Goal: Task Accomplishment & Management: Manage account settings

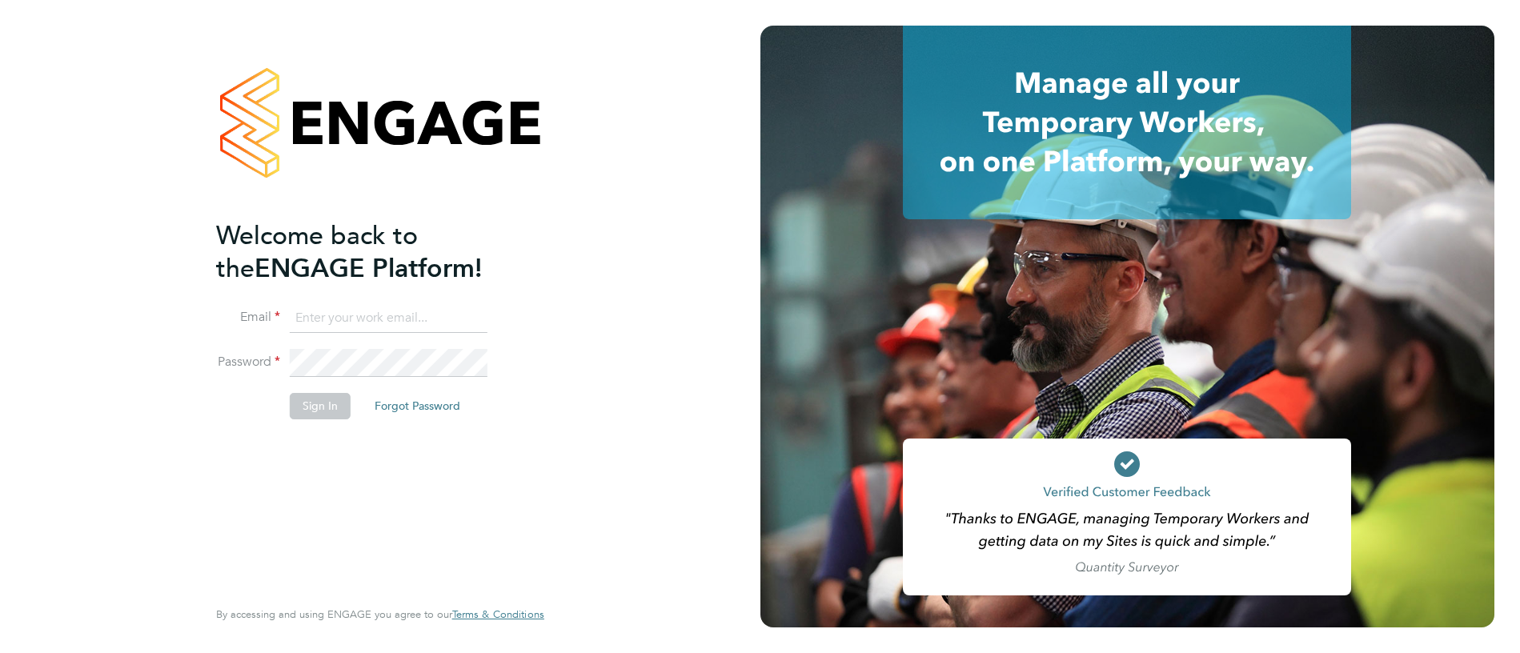
paste input "[PERSON_NAME][EMAIL_ADDRESS][PERSON_NAME][DOMAIN_NAME]"
type input "[PERSON_NAME][EMAIL_ADDRESS][PERSON_NAME][DOMAIN_NAME]"
click at [316, 411] on button "Sign In" at bounding box center [320, 406] width 61 height 26
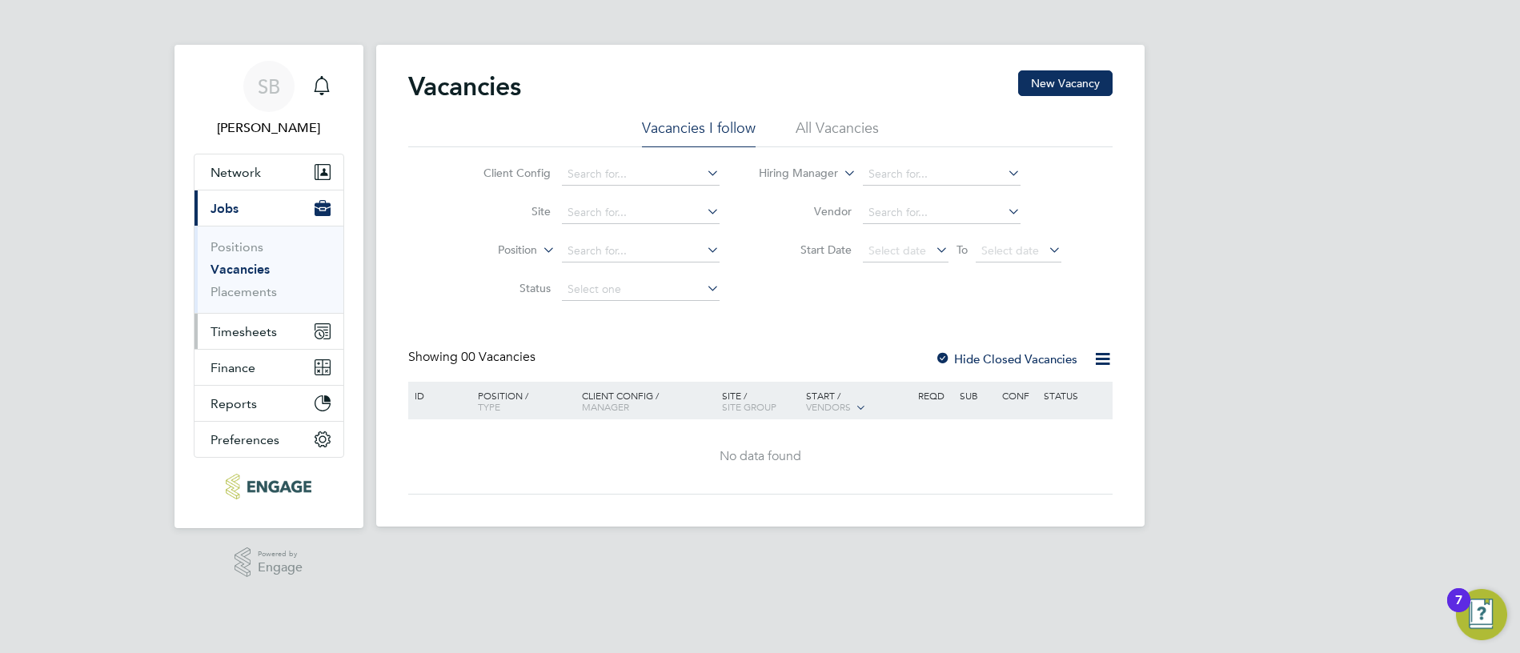
click at [266, 340] on button "Timesheets" at bounding box center [268, 331] width 149 height 35
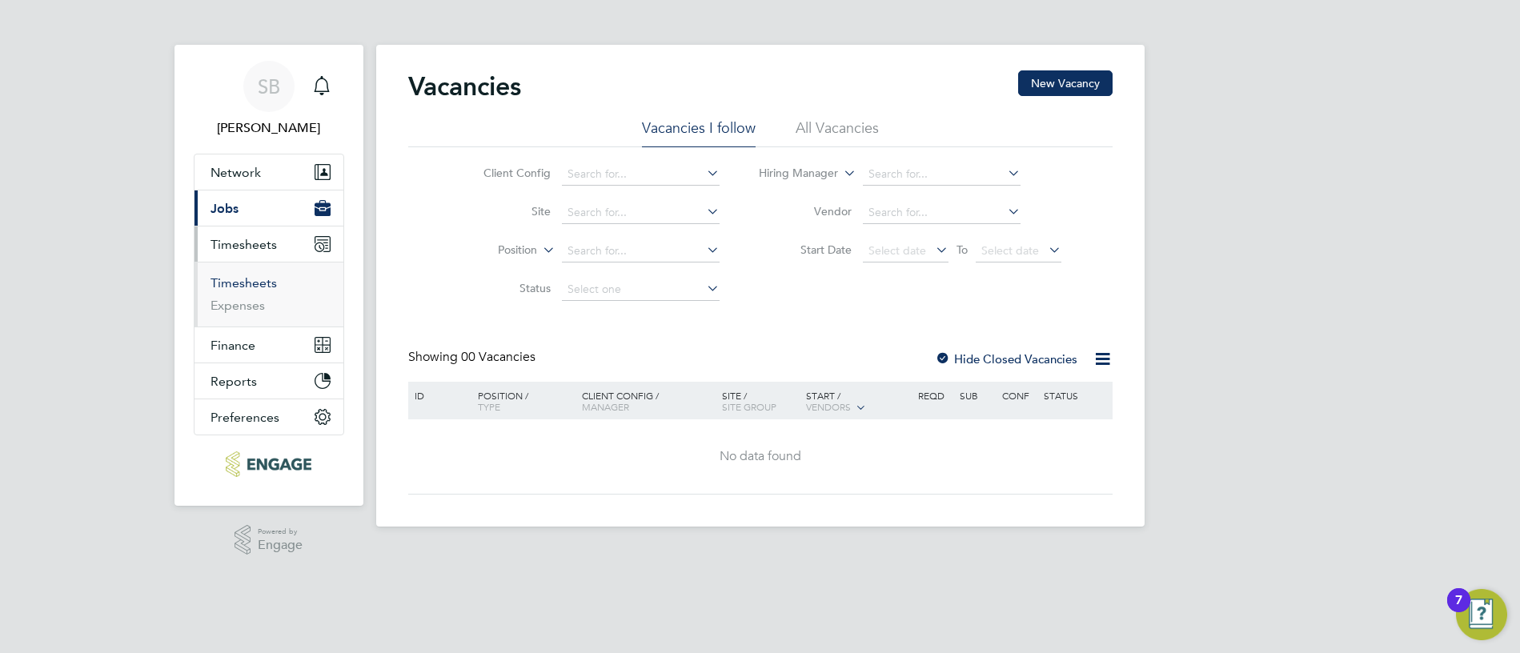
click at [271, 285] on link "Timesheets" at bounding box center [244, 282] width 66 height 15
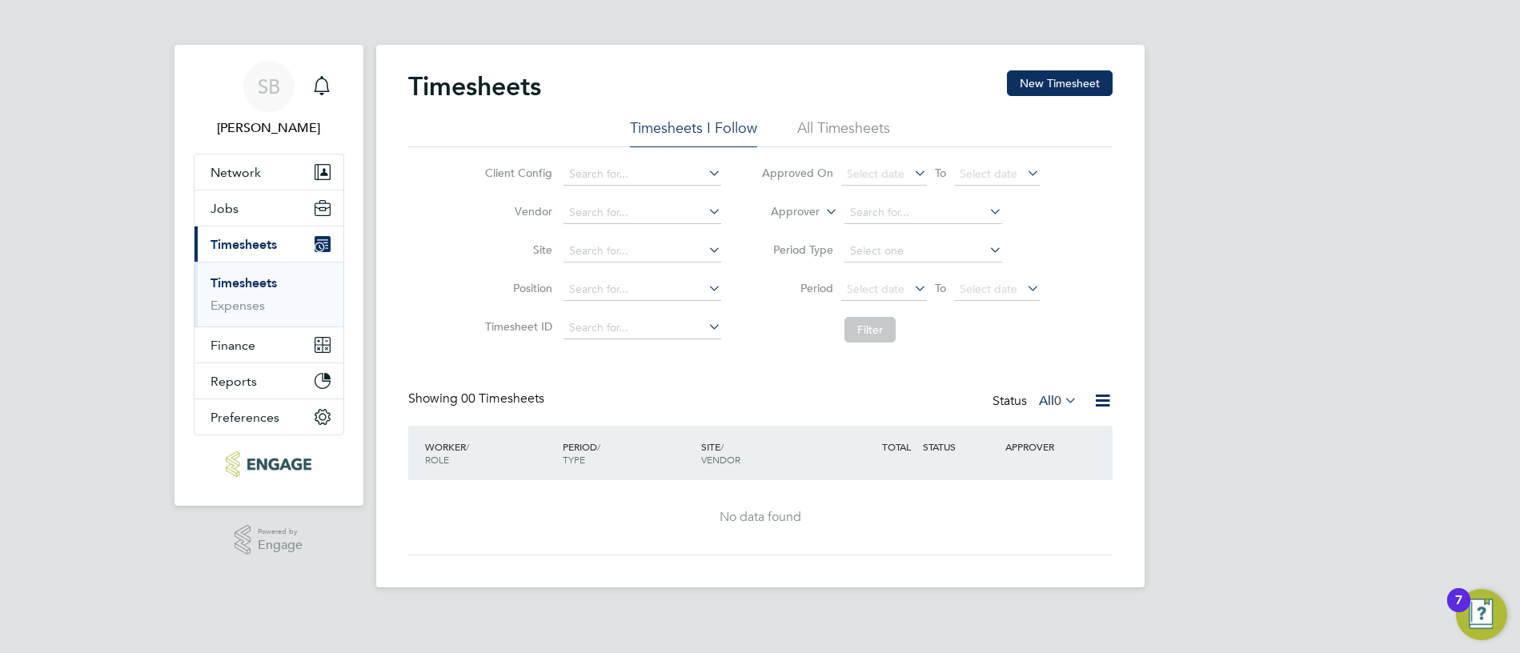
click at [1054, 405] on span "0" at bounding box center [1057, 401] width 7 height 16
click at [251, 310] on link "Expenses" at bounding box center [238, 305] width 54 height 15
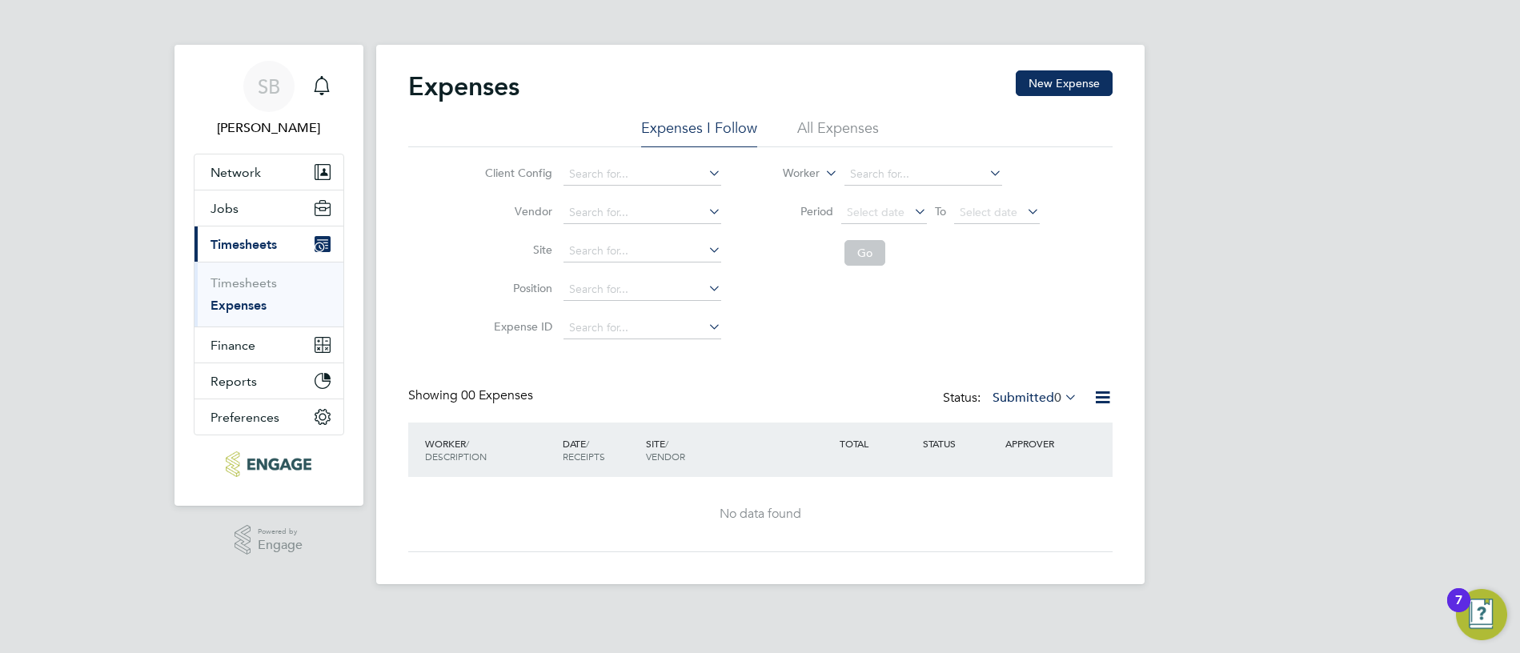
click at [1061, 390] on icon at bounding box center [1061, 397] width 0 height 22
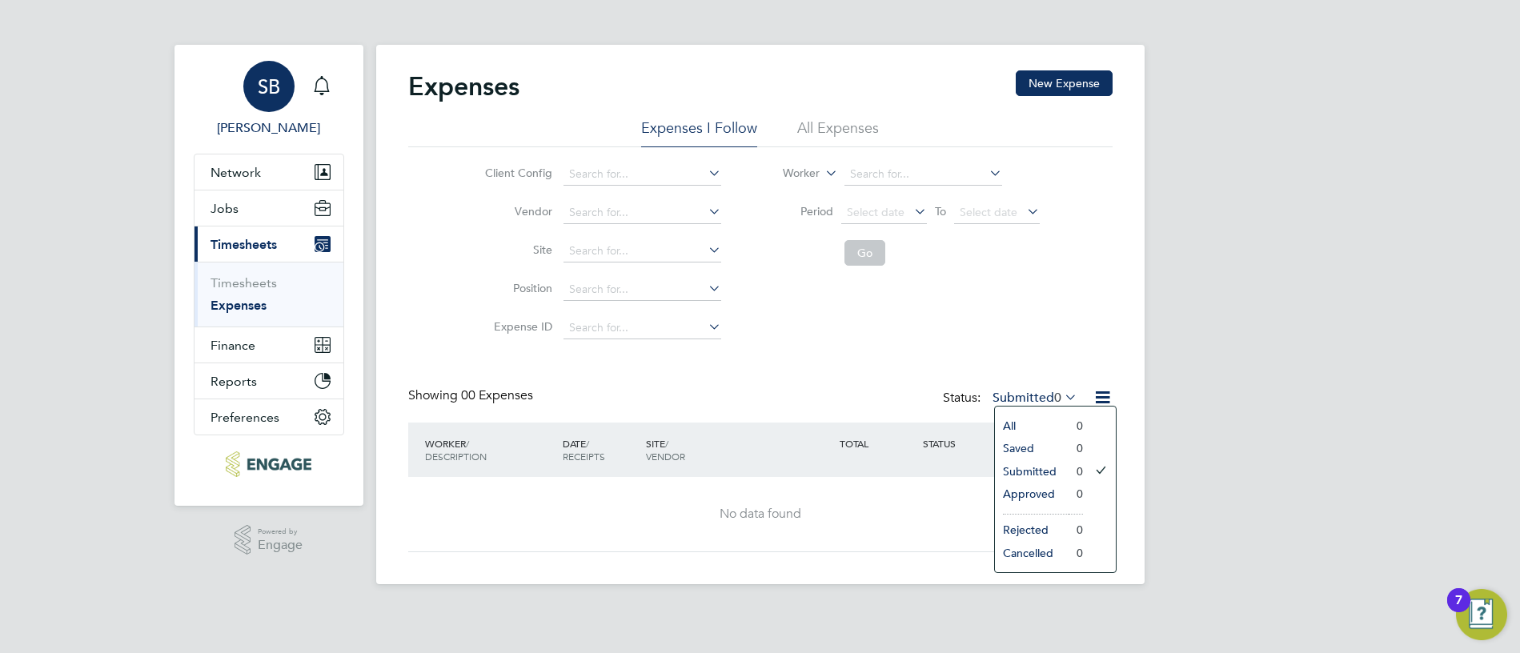
click at [275, 97] on span "SB" at bounding box center [269, 86] width 22 height 21
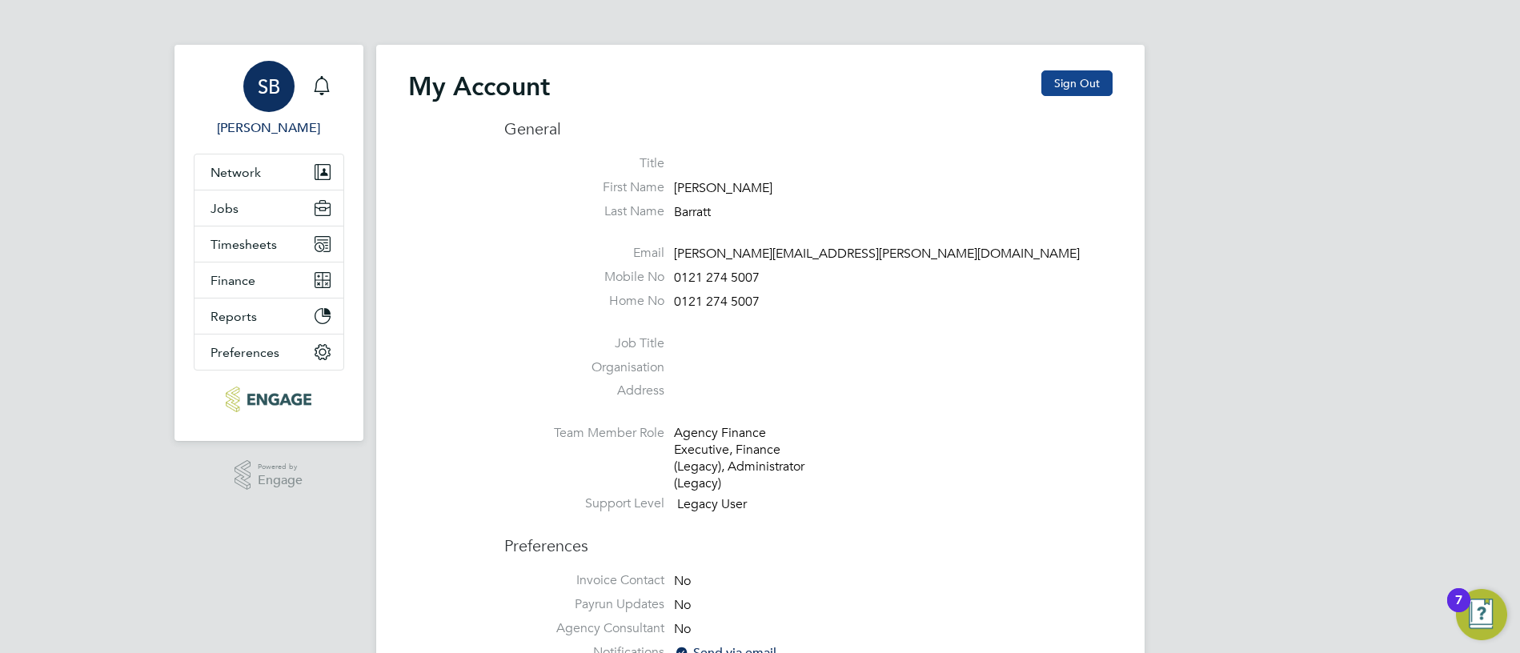
click at [1099, 89] on button "Sign Out" at bounding box center [1076, 83] width 71 height 26
